Goal: Find contact information: Find contact information

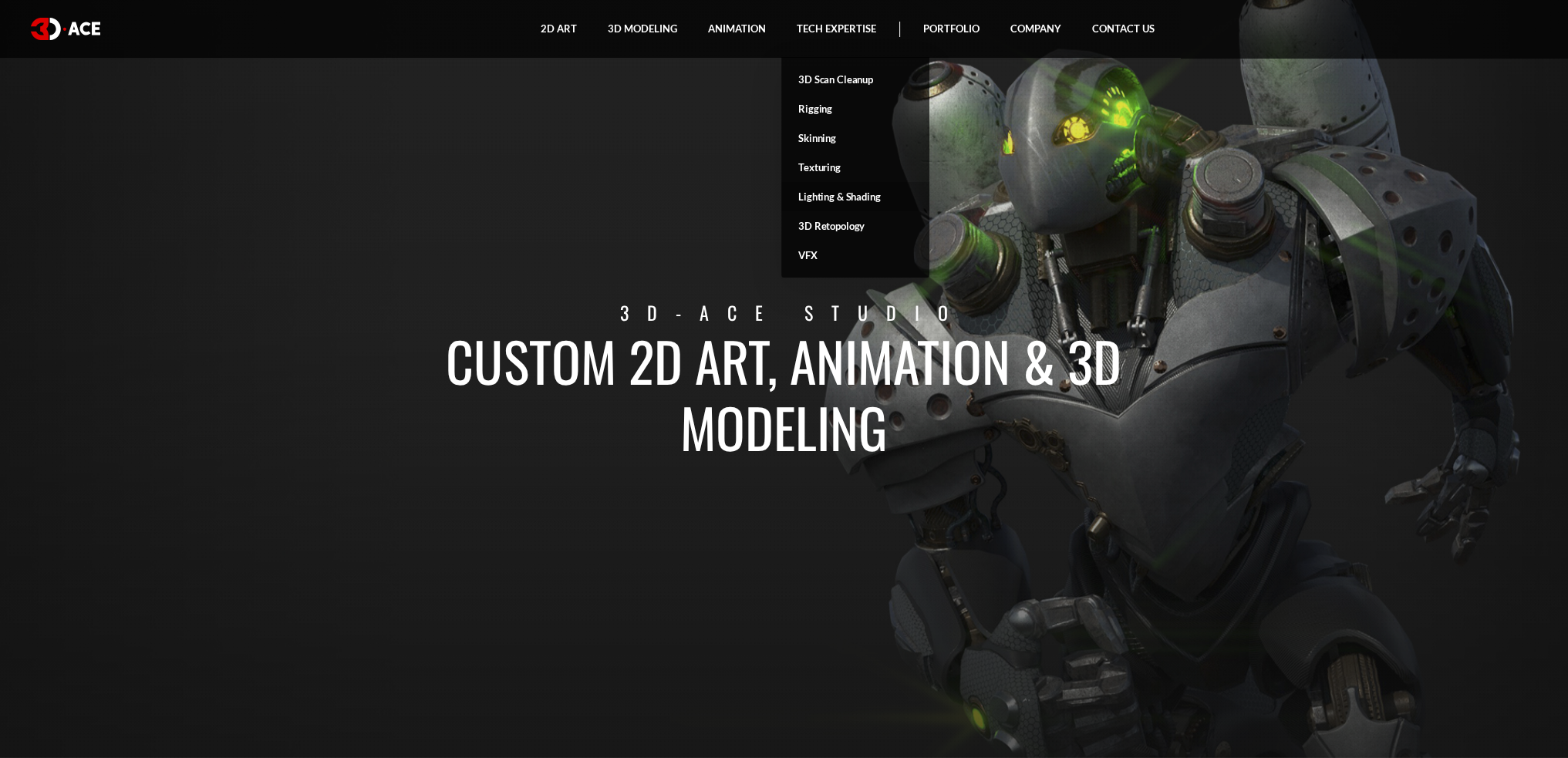
click at [830, 197] on link "Lighting & Shading" at bounding box center [855, 196] width 148 height 29
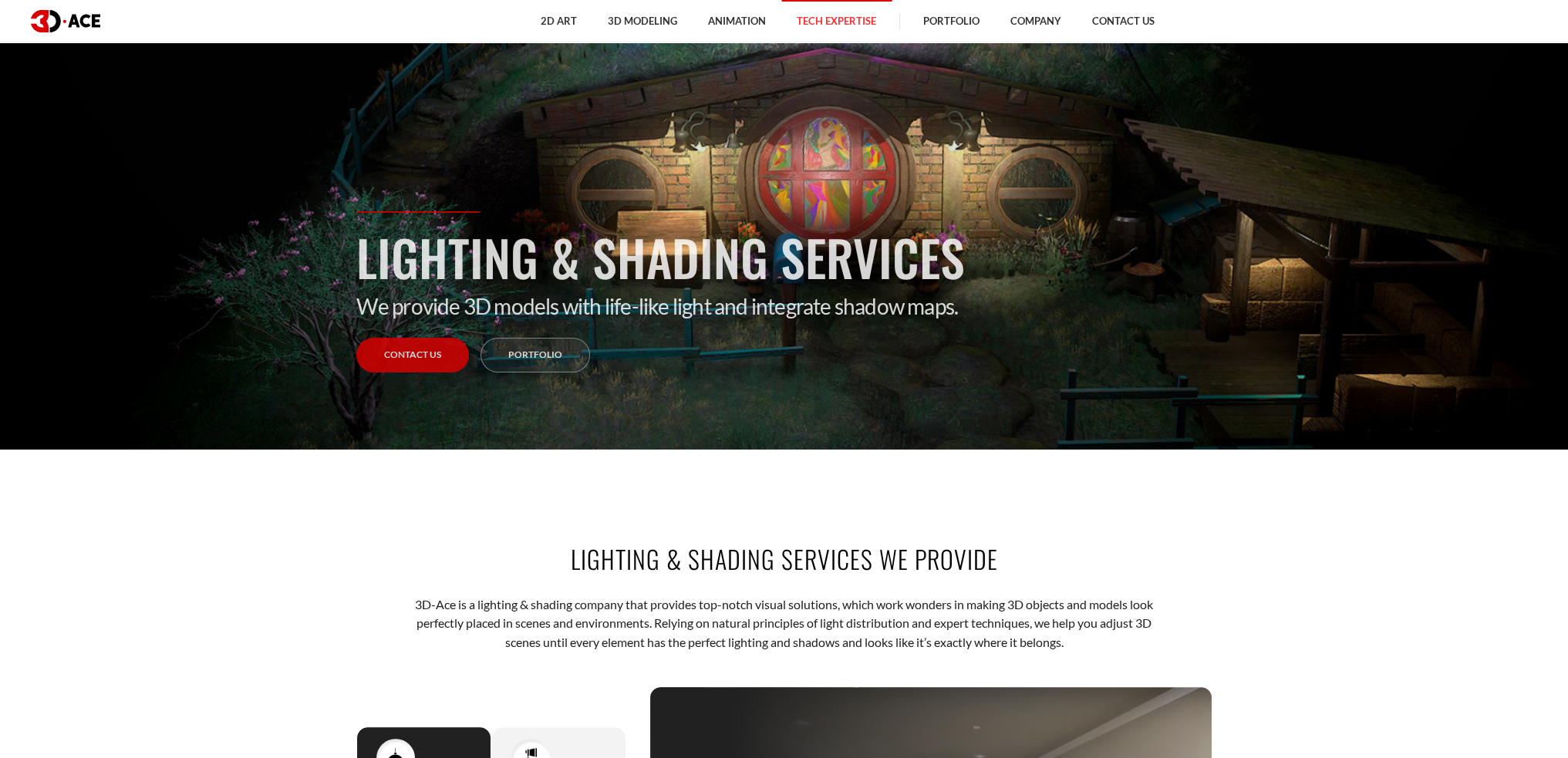
scroll to position [539, 0]
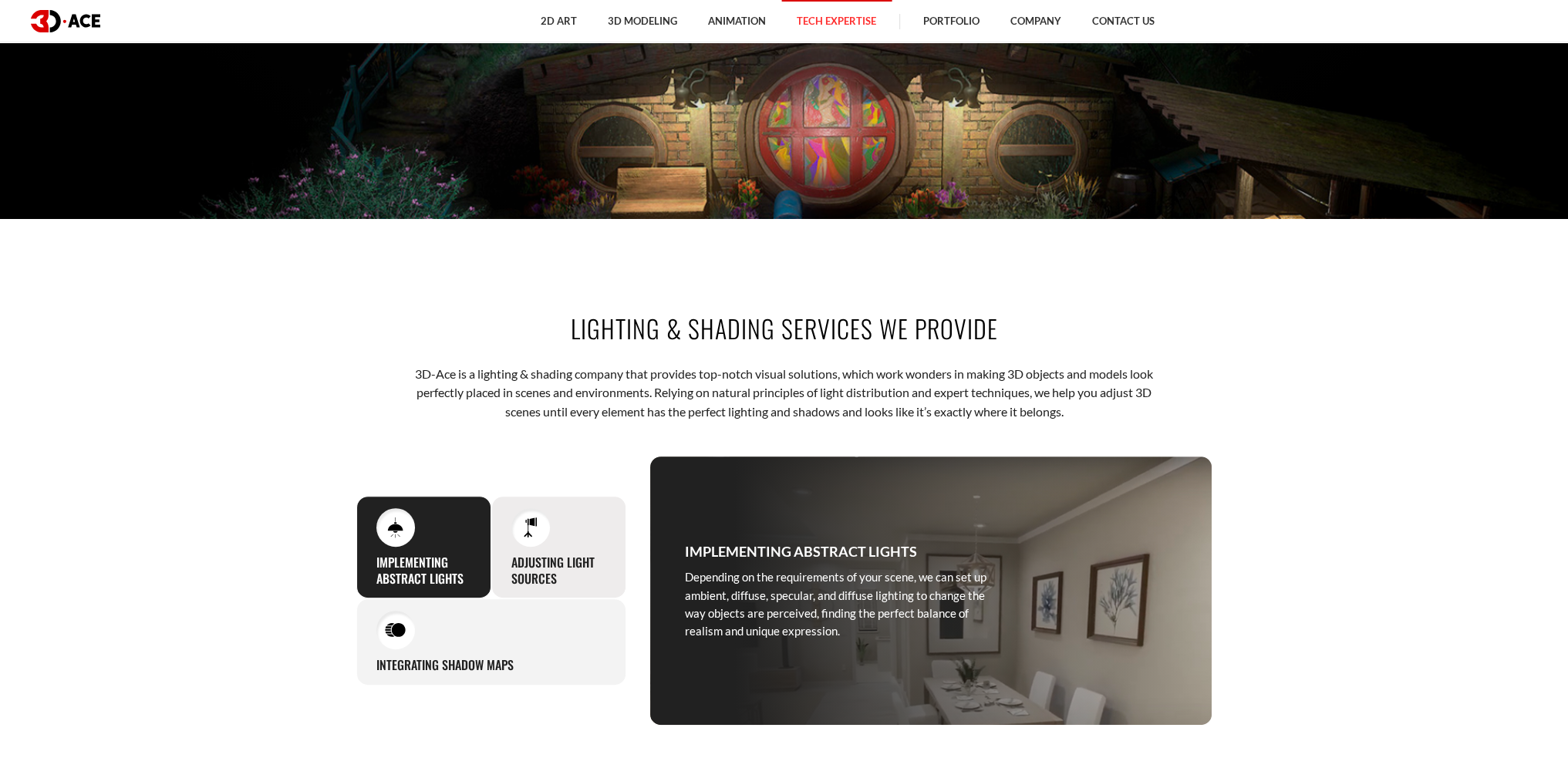
click at [579, 538] on div "Adjusting light sources Our lighting & shading agency comfortably works with di…" at bounding box center [559, 547] width 135 height 103
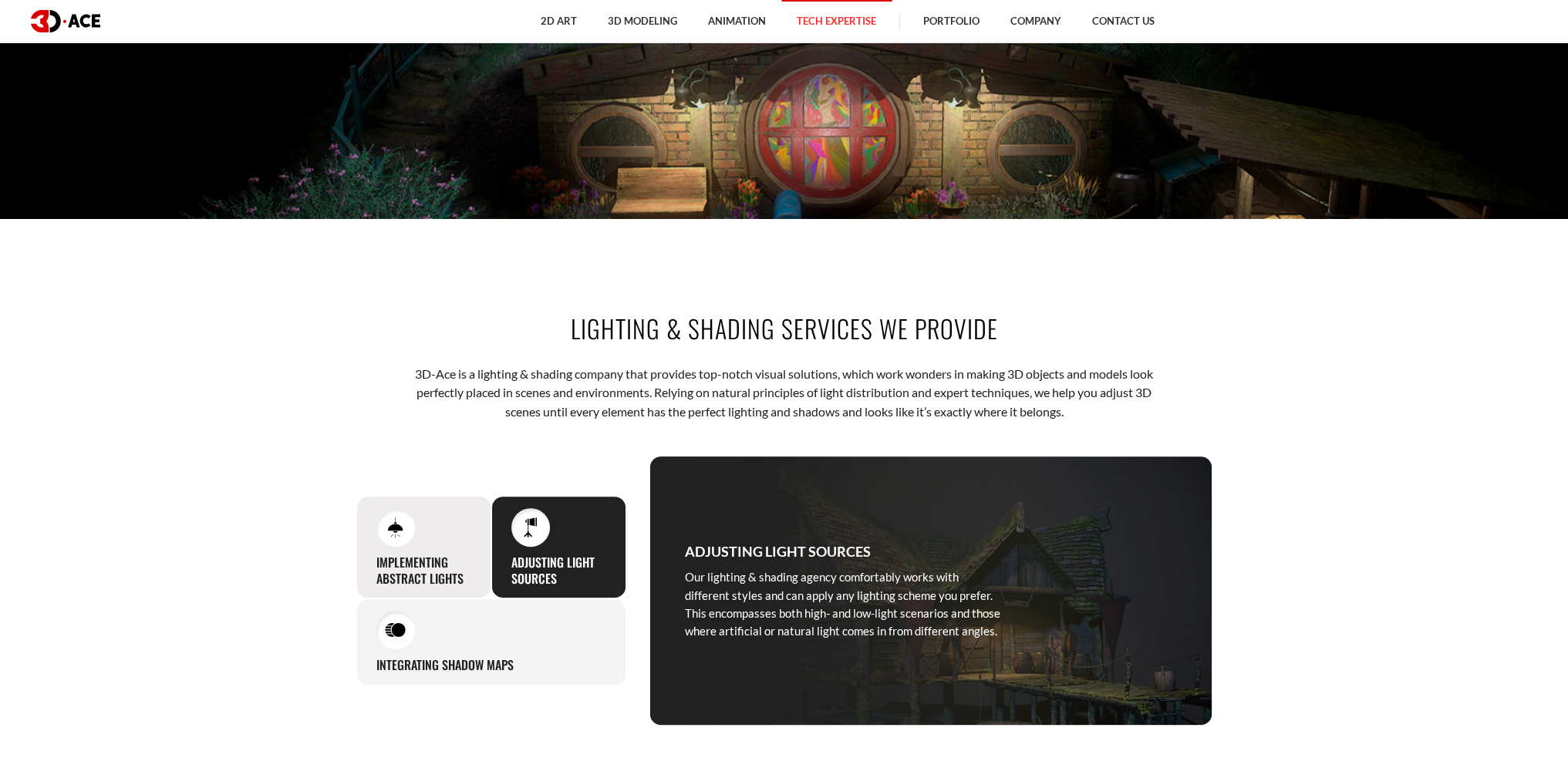
click at [451, 558] on h3 "Implementing abstract lights" at bounding box center [424, 570] width 95 height 33
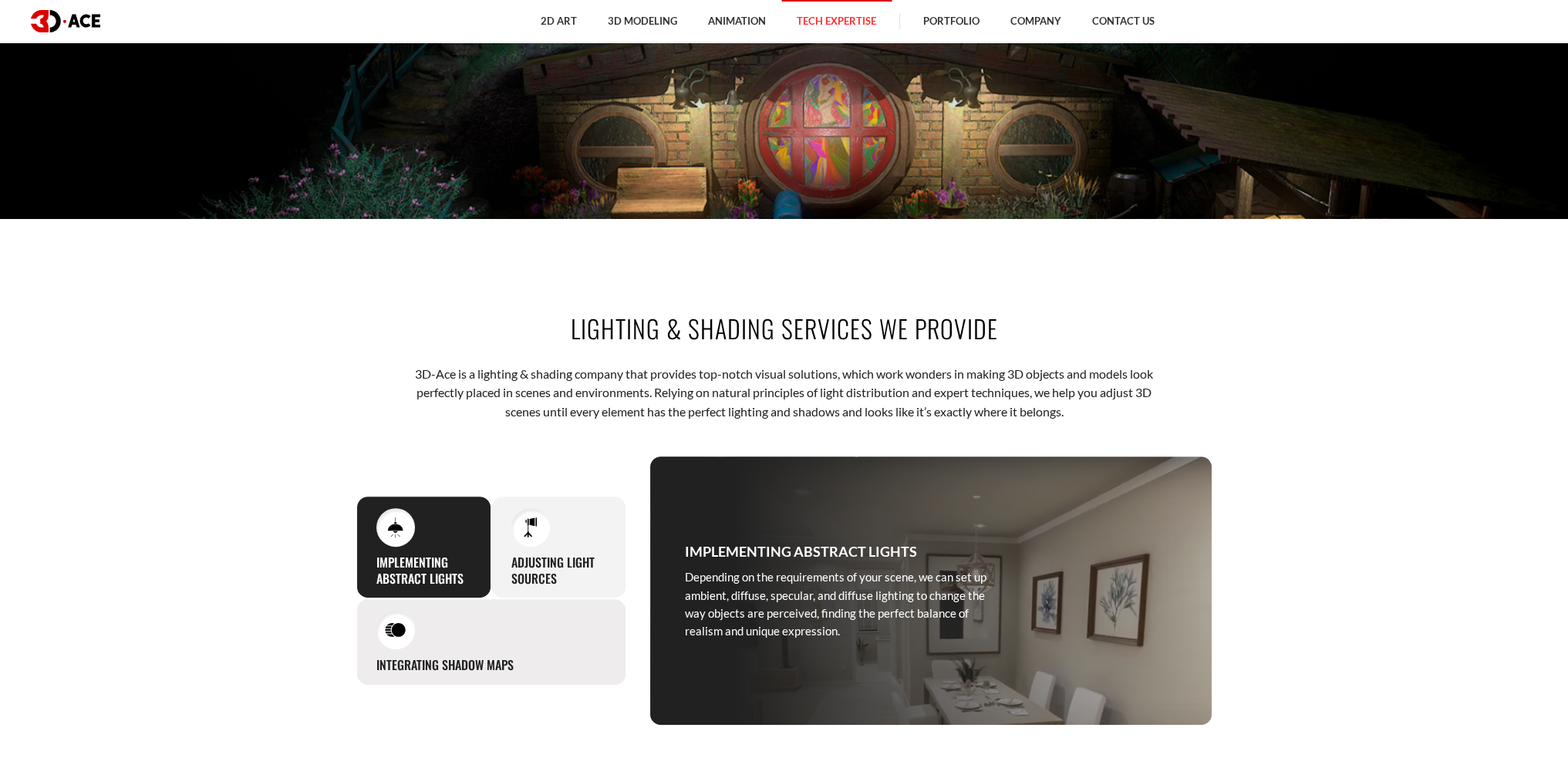
click at [480, 625] on div "Integrating shadow maps We work extensively with shaders and shadow maps, letti…" at bounding box center [491, 642] width 270 height 87
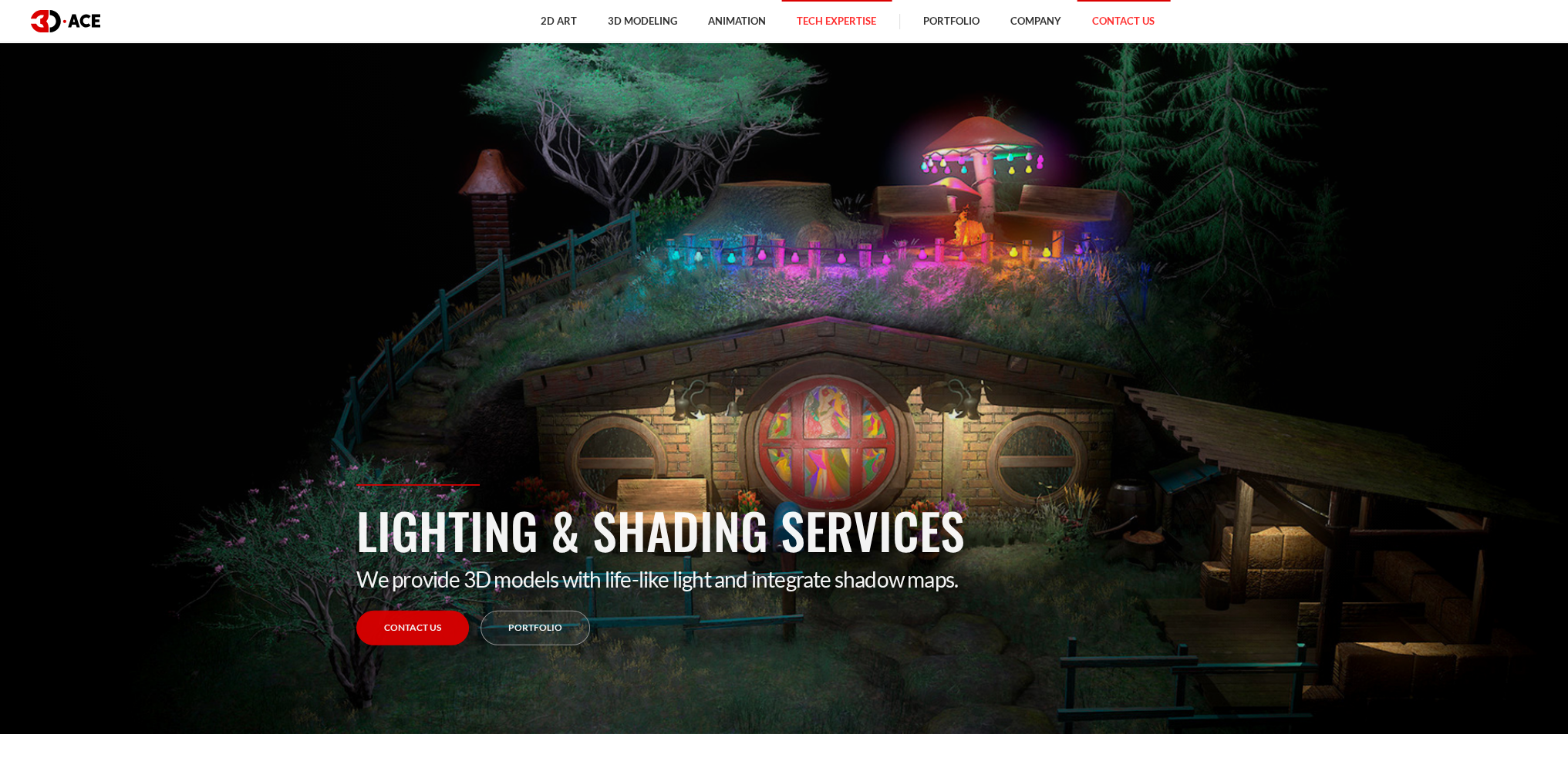
scroll to position [0, 0]
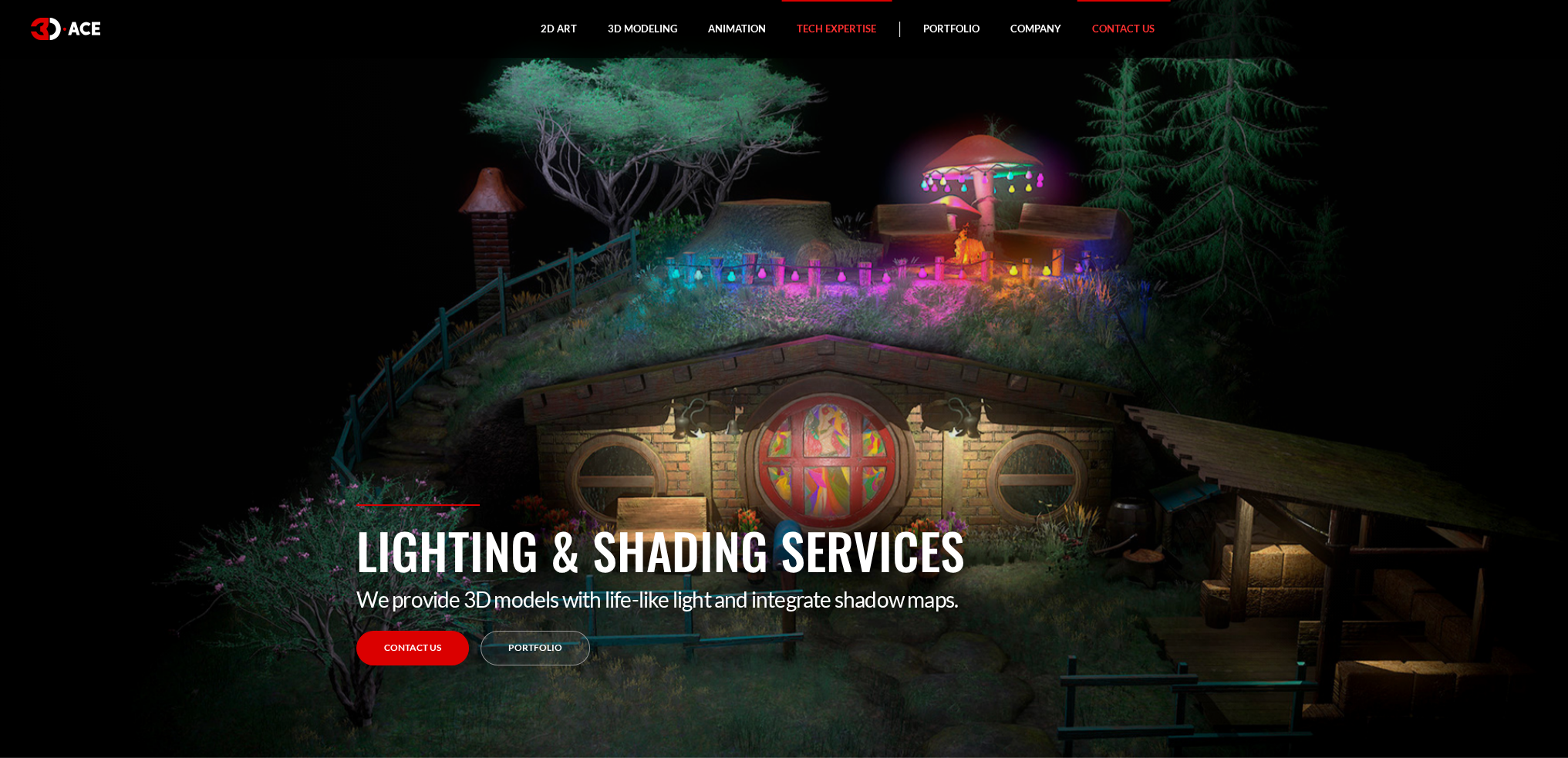
click at [1144, 24] on link "Contact Us" at bounding box center [1123, 29] width 93 height 58
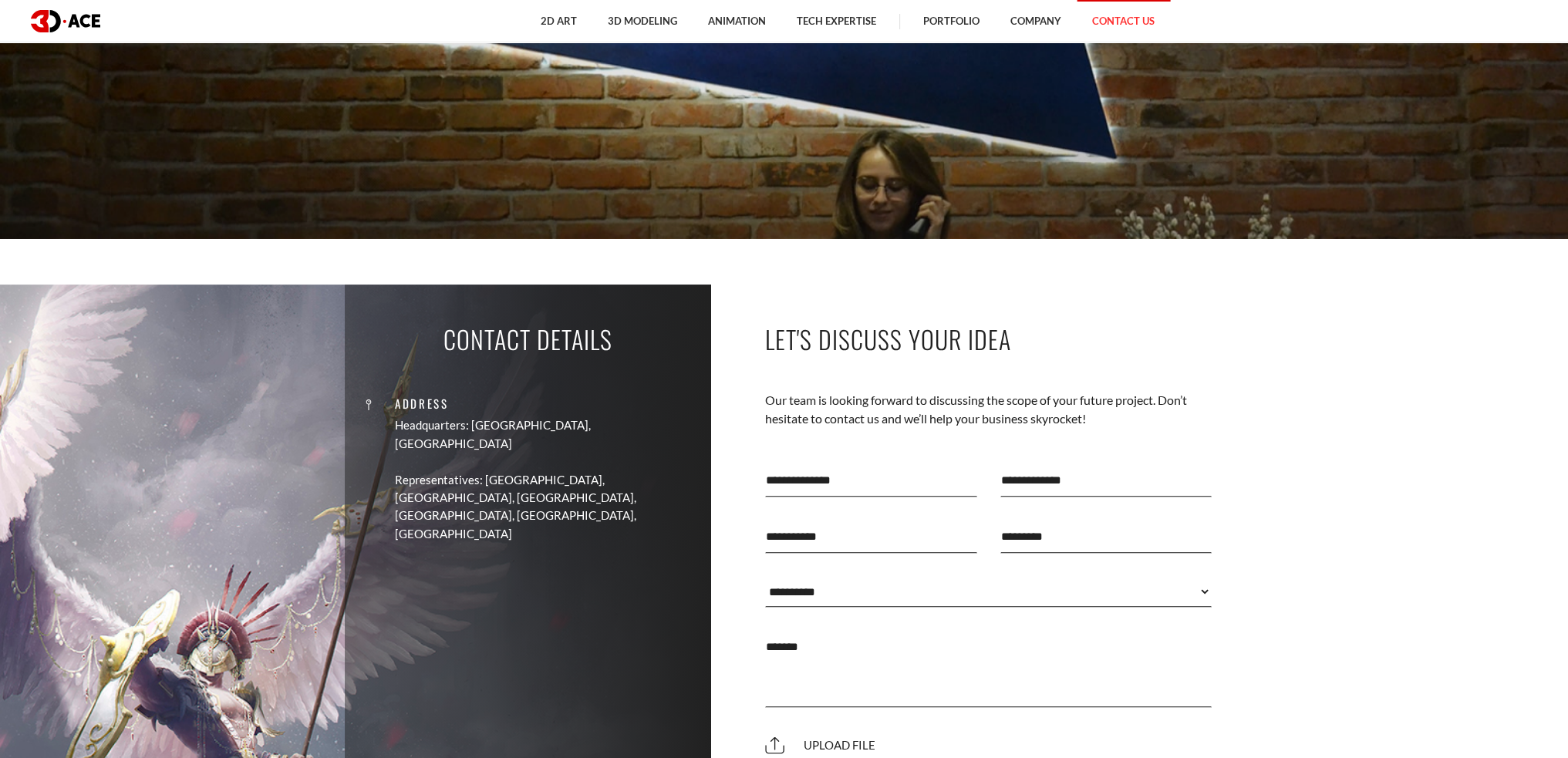
scroll to position [694, 0]
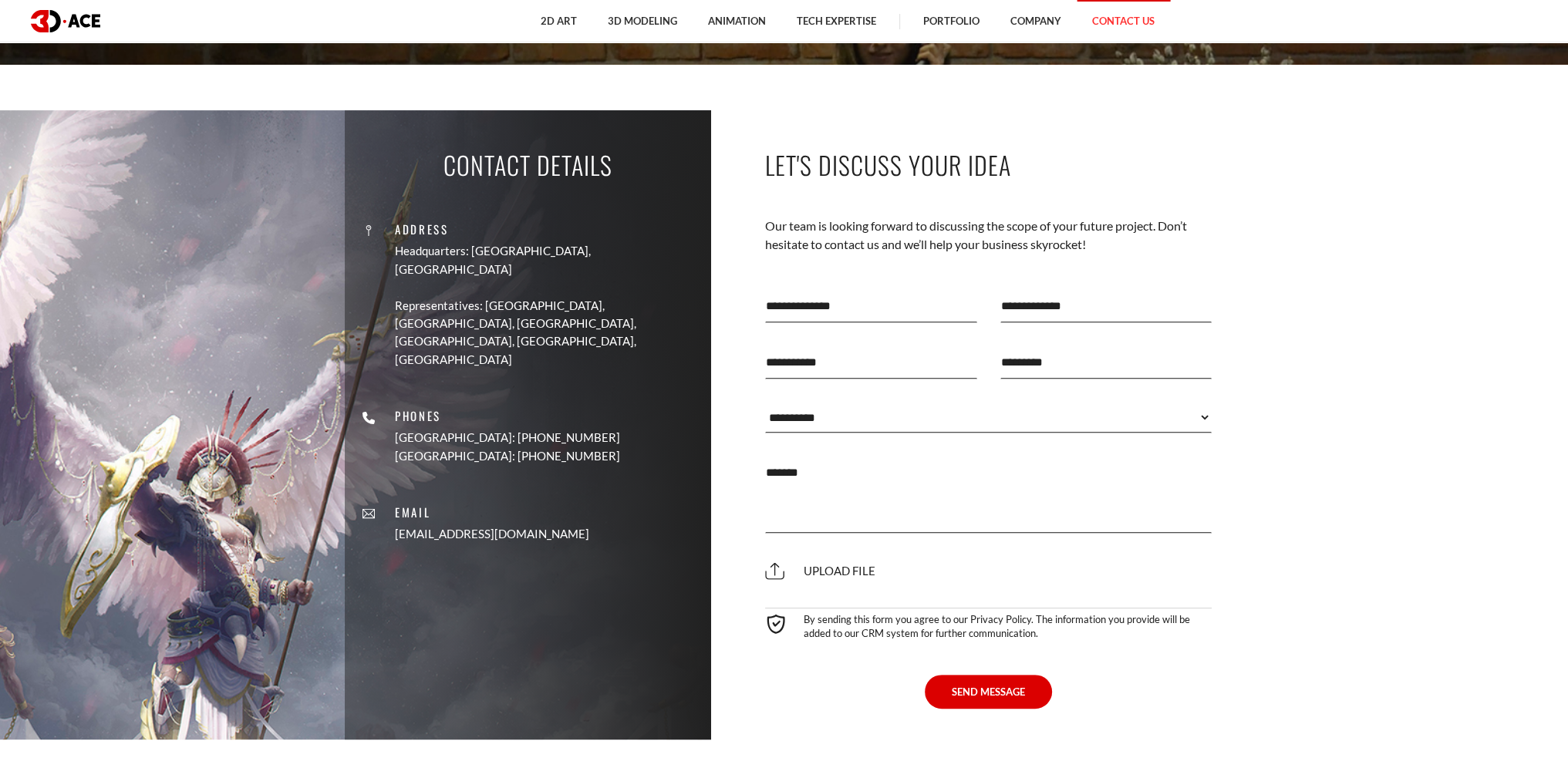
drag, startPoint x: 566, startPoint y: 480, endPoint x: 457, endPoint y: 489, distance: 109.4
click at [457, 489] on div "Address Headquarters: Nicosia, Cyprus Representatives: USA, Canada, UAE, German…" at bounding box center [528, 374] width 343 height 362
copy link "[EMAIL_ADDRESS][DOMAIN_NAME]"
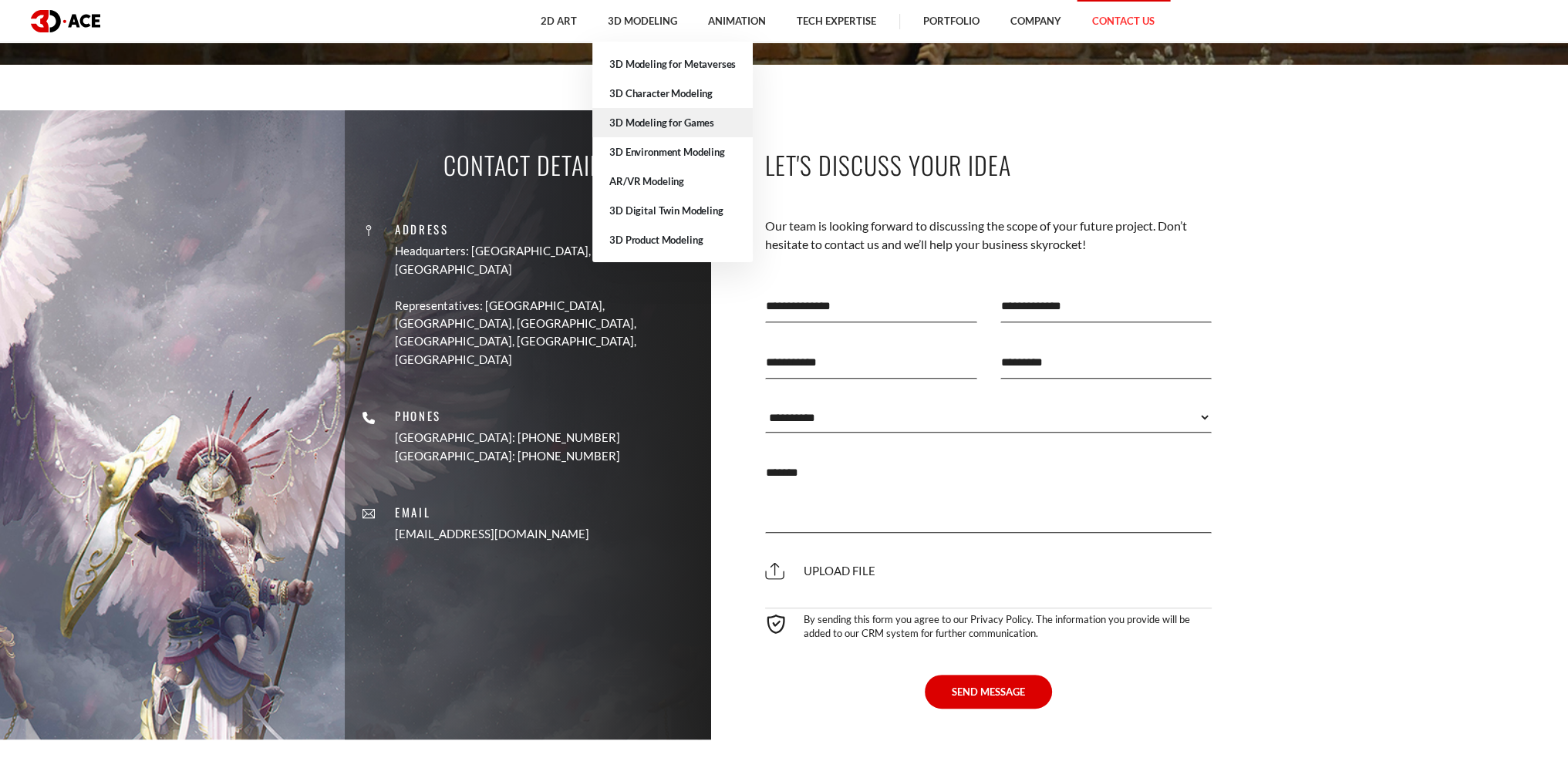
click at [672, 120] on link "3D Modeling for Games" at bounding box center [672, 122] width 161 height 29
